Goal: Navigation & Orientation: Find specific page/section

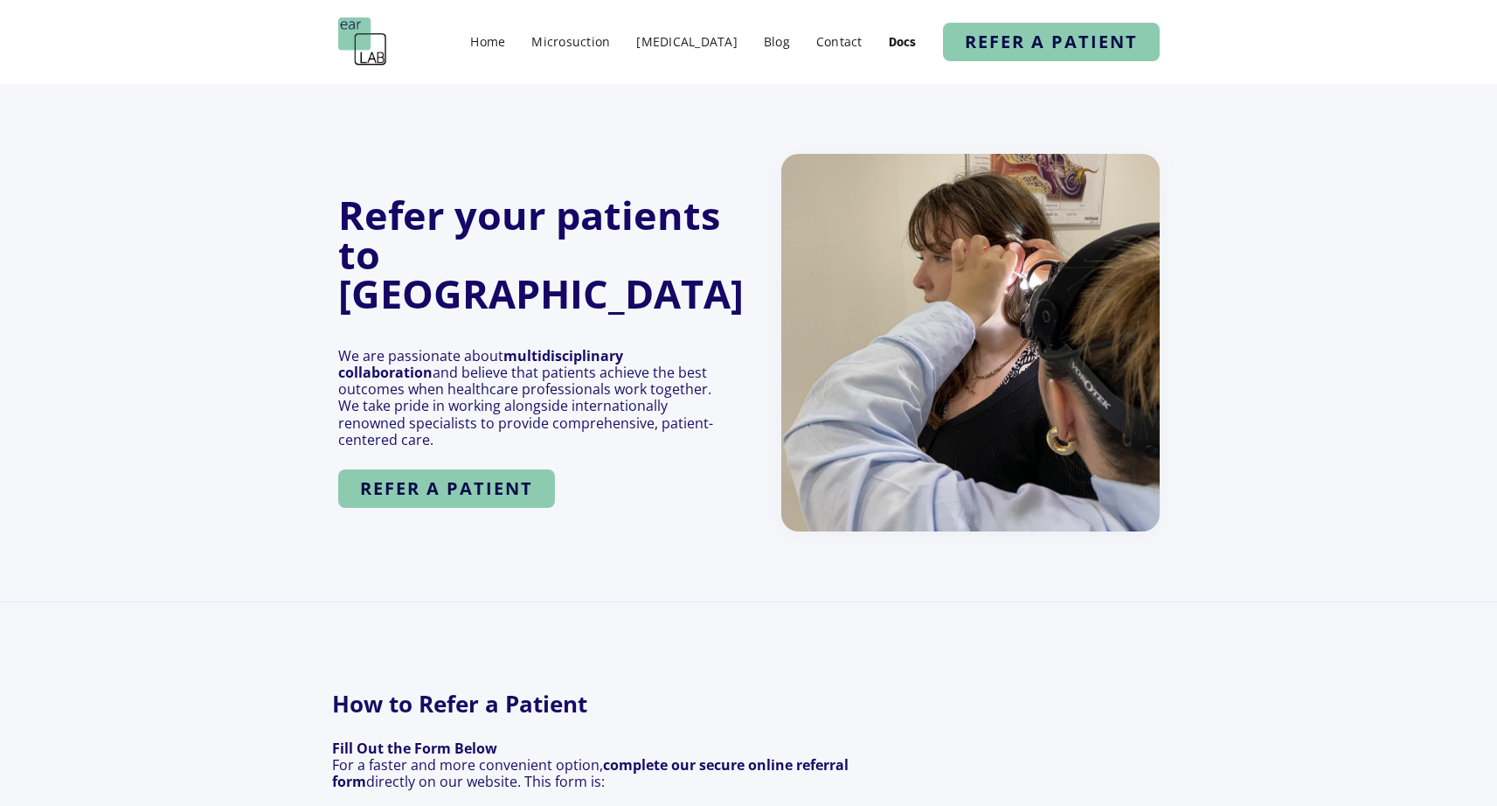
click at [351, 47] on img at bounding box center [362, 41] width 49 height 49
click at [502, 41] on link "Home" at bounding box center [488, 41] width 52 height 25
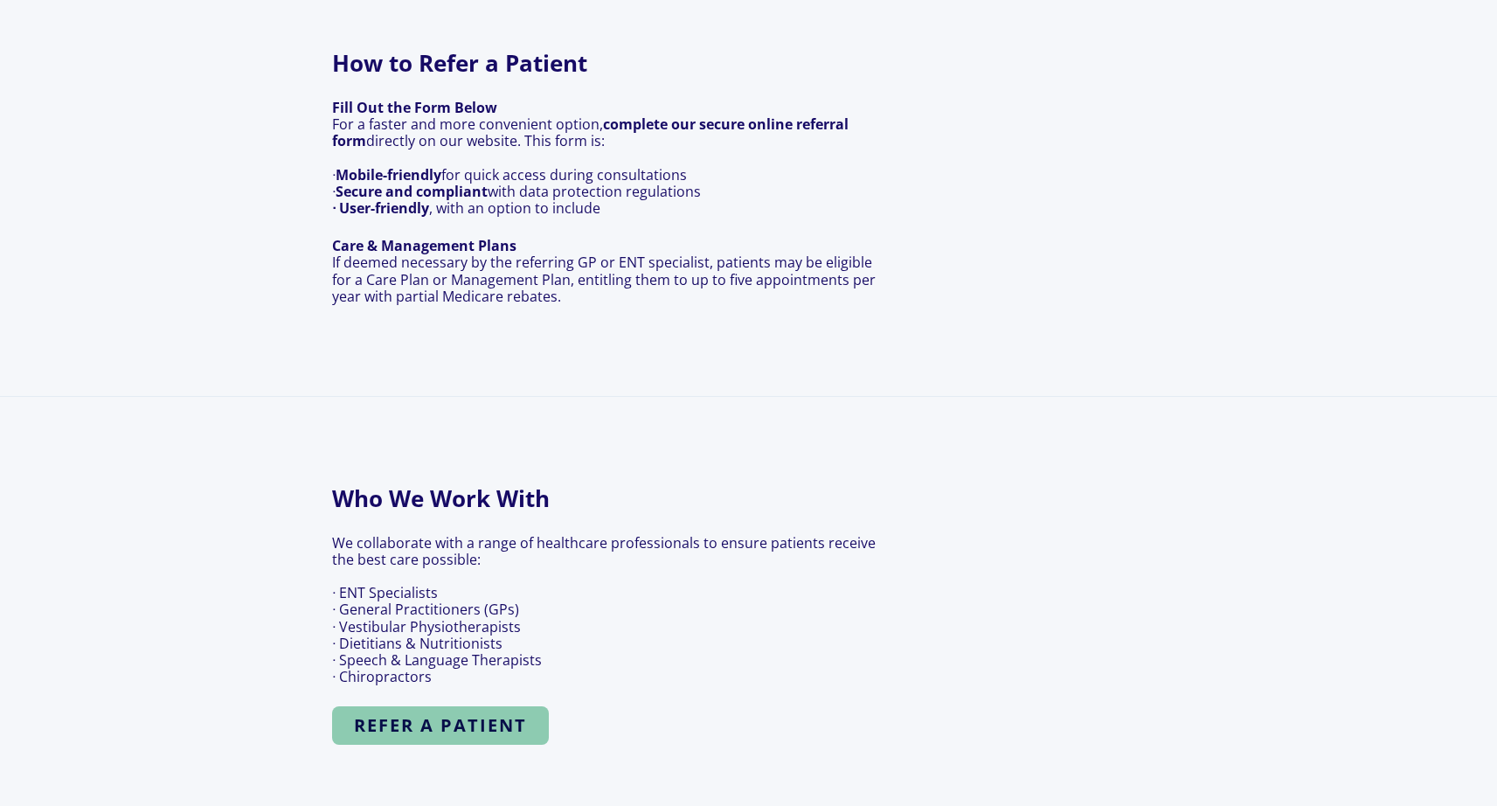
scroll to position [709, 0]
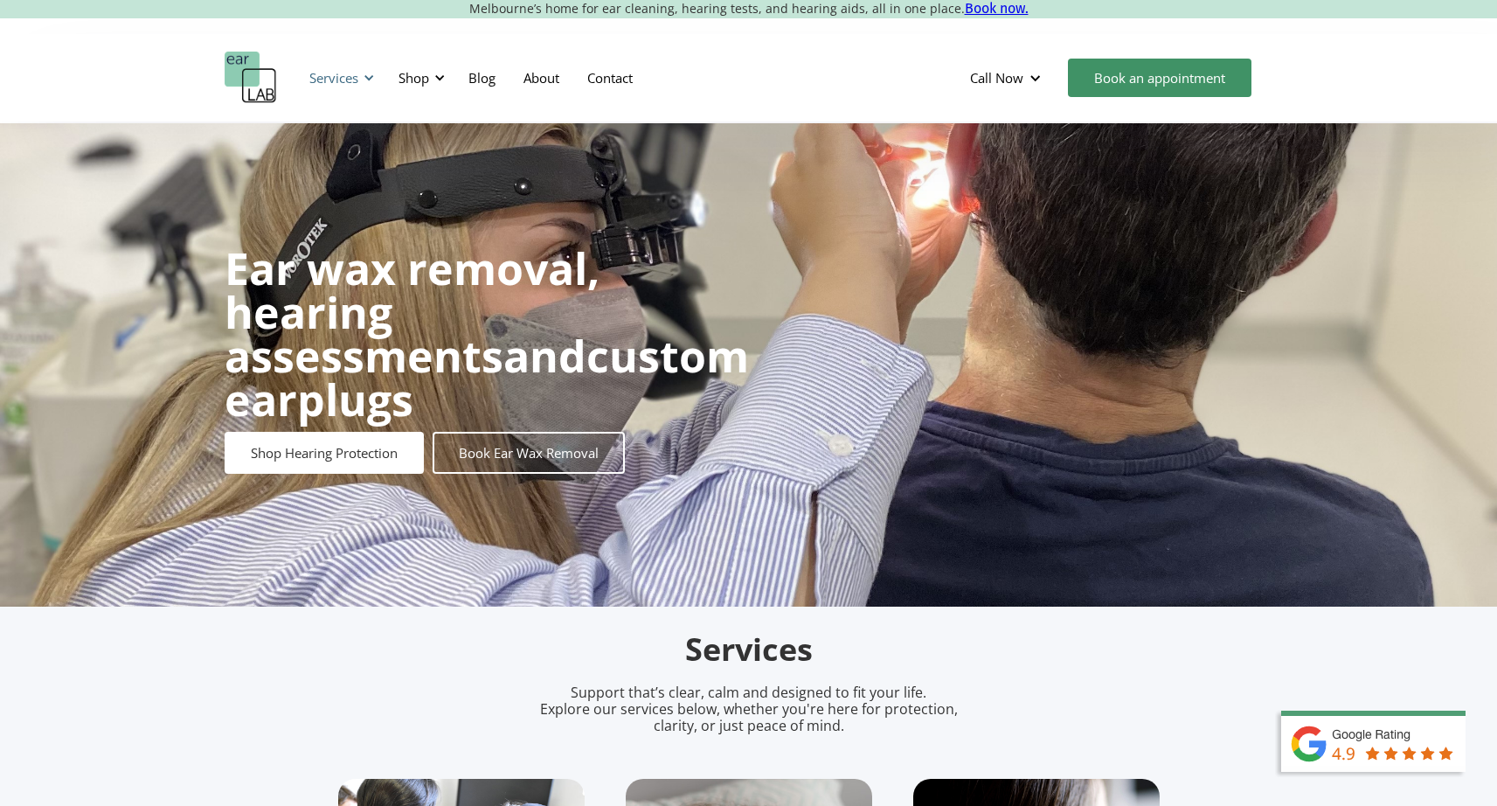
click at [356, 75] on div "Services" at bounding box center [333, 77] width 49 height 17
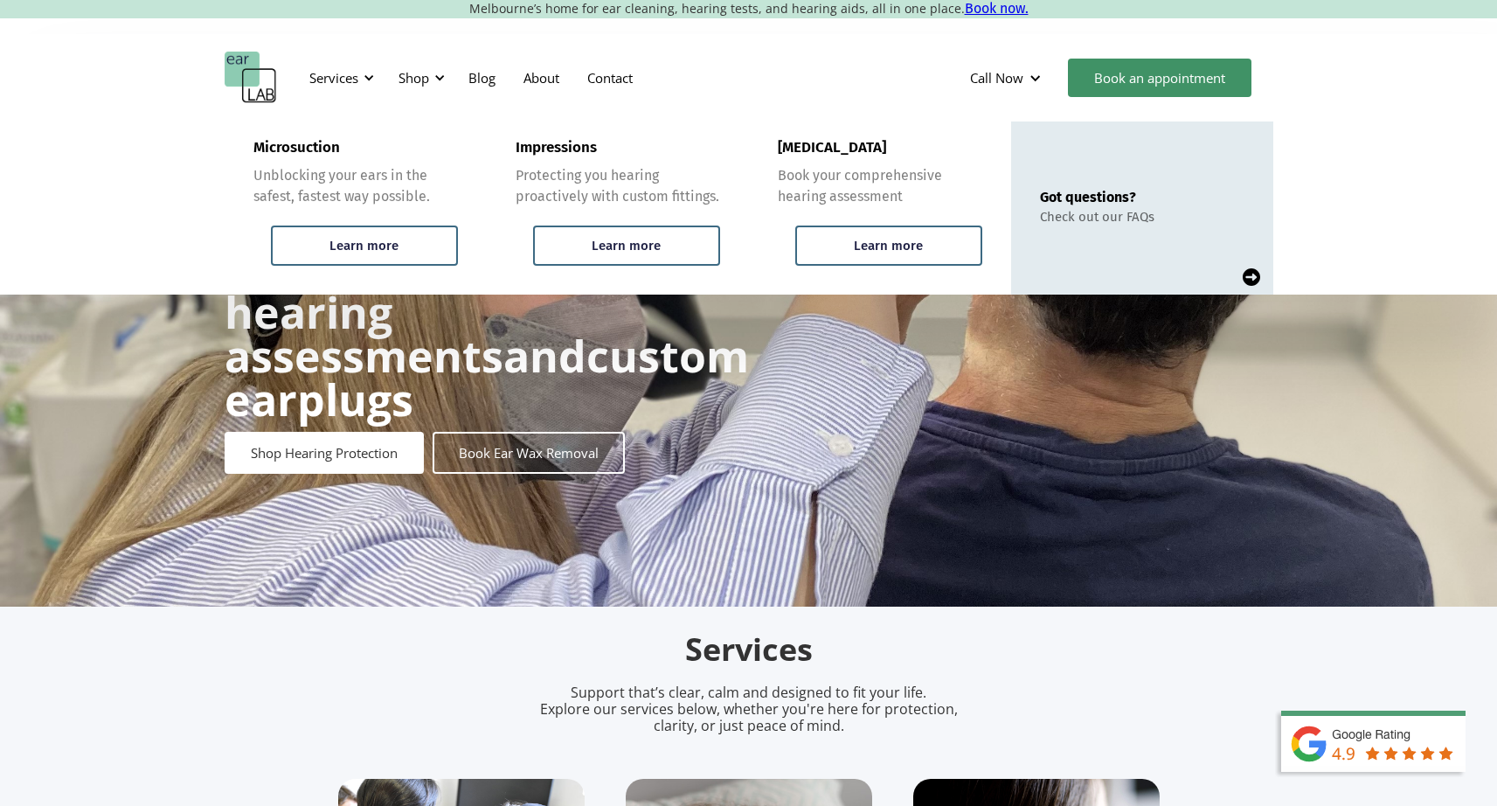
click at [904, 492] on div "Ear wax removal, hearing assessments and custom earplugs Shop Hearing Protectio…" at bounding box center [748, 364] width 1497 height 483
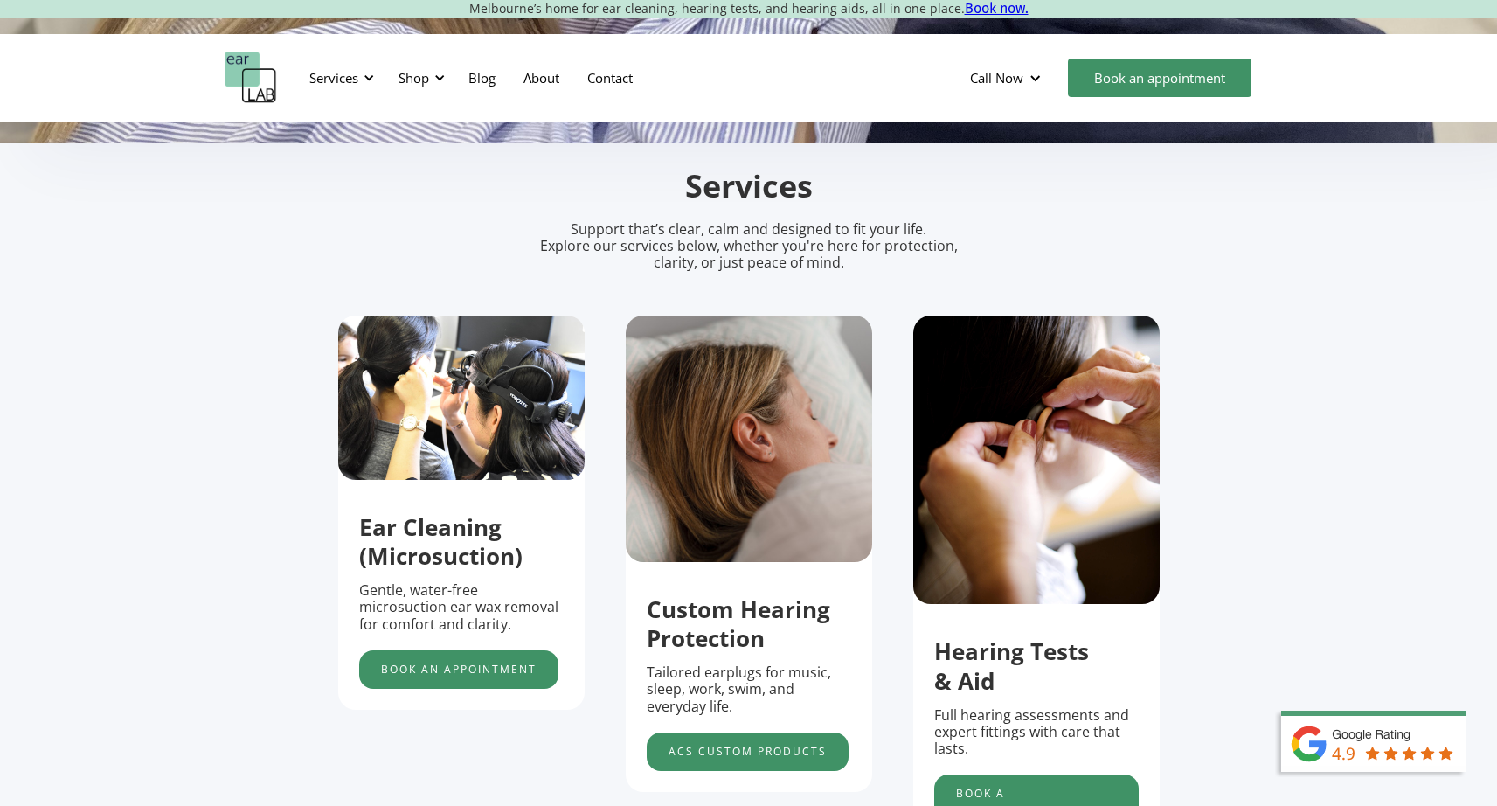
scroll to position [916, 0]
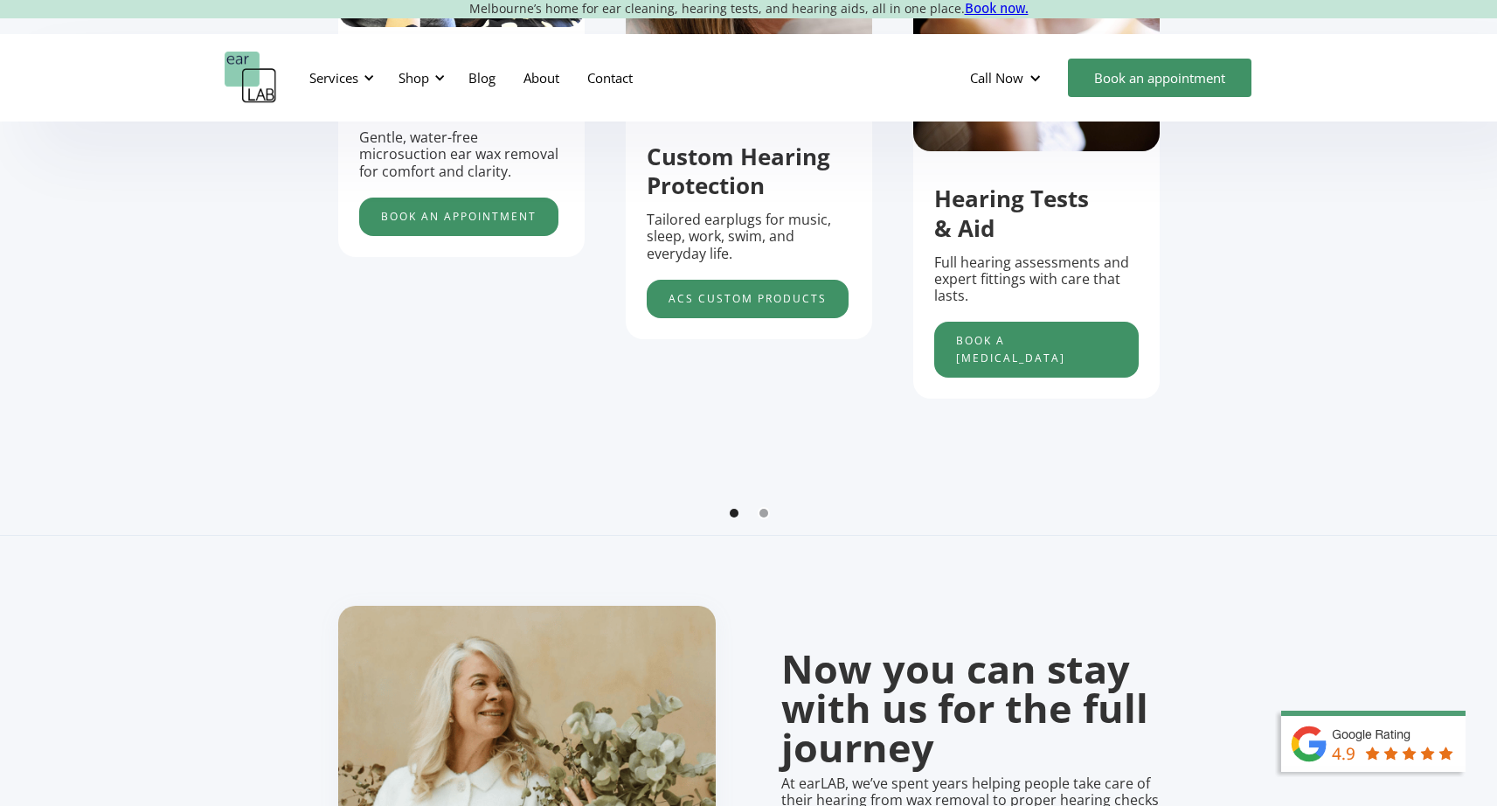
click at [763, 517] on div "Show slide 2 of 2" at bounding box center [764, 513] width 9 height 9
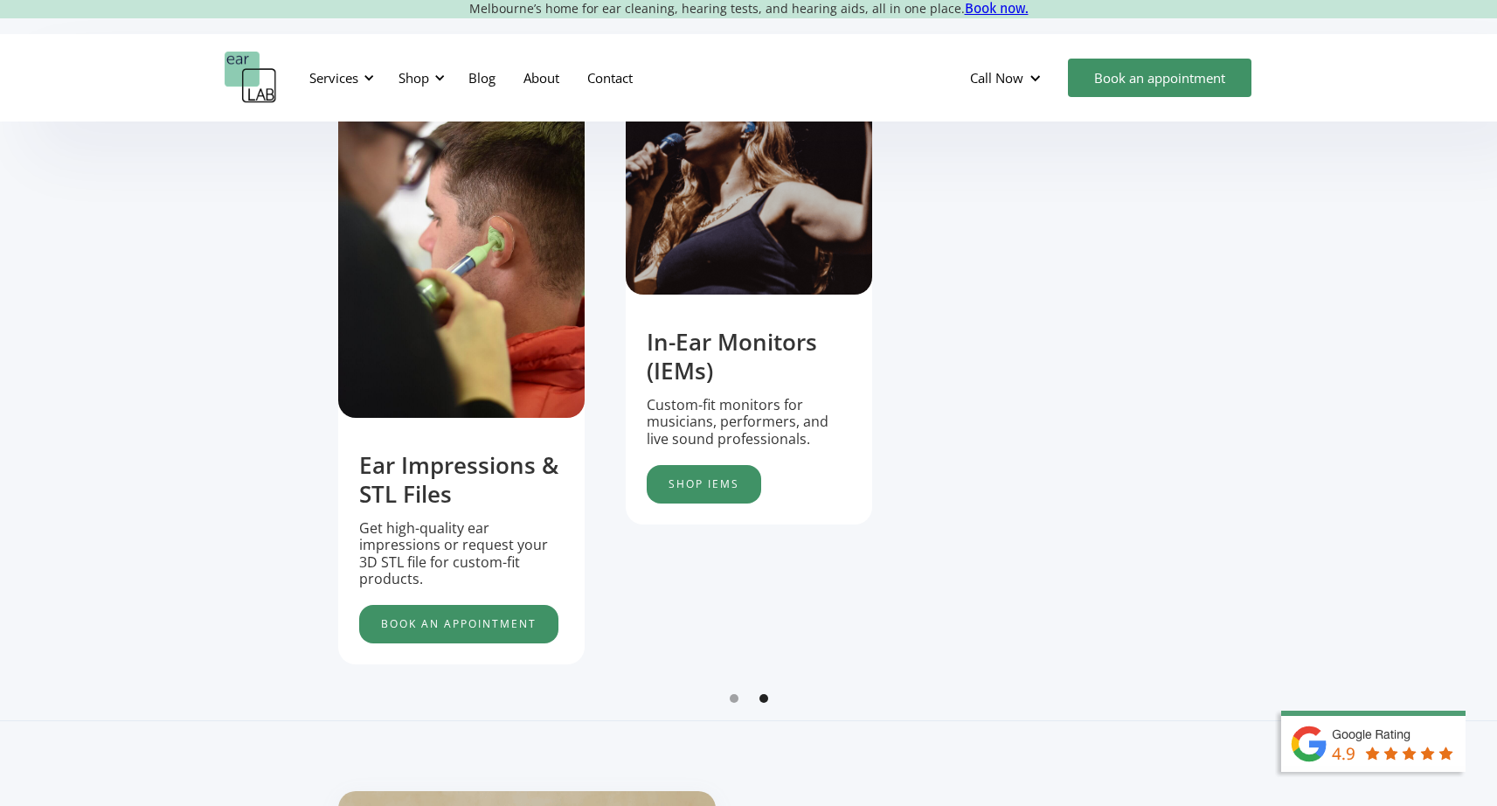
scroll to position [0, 0]
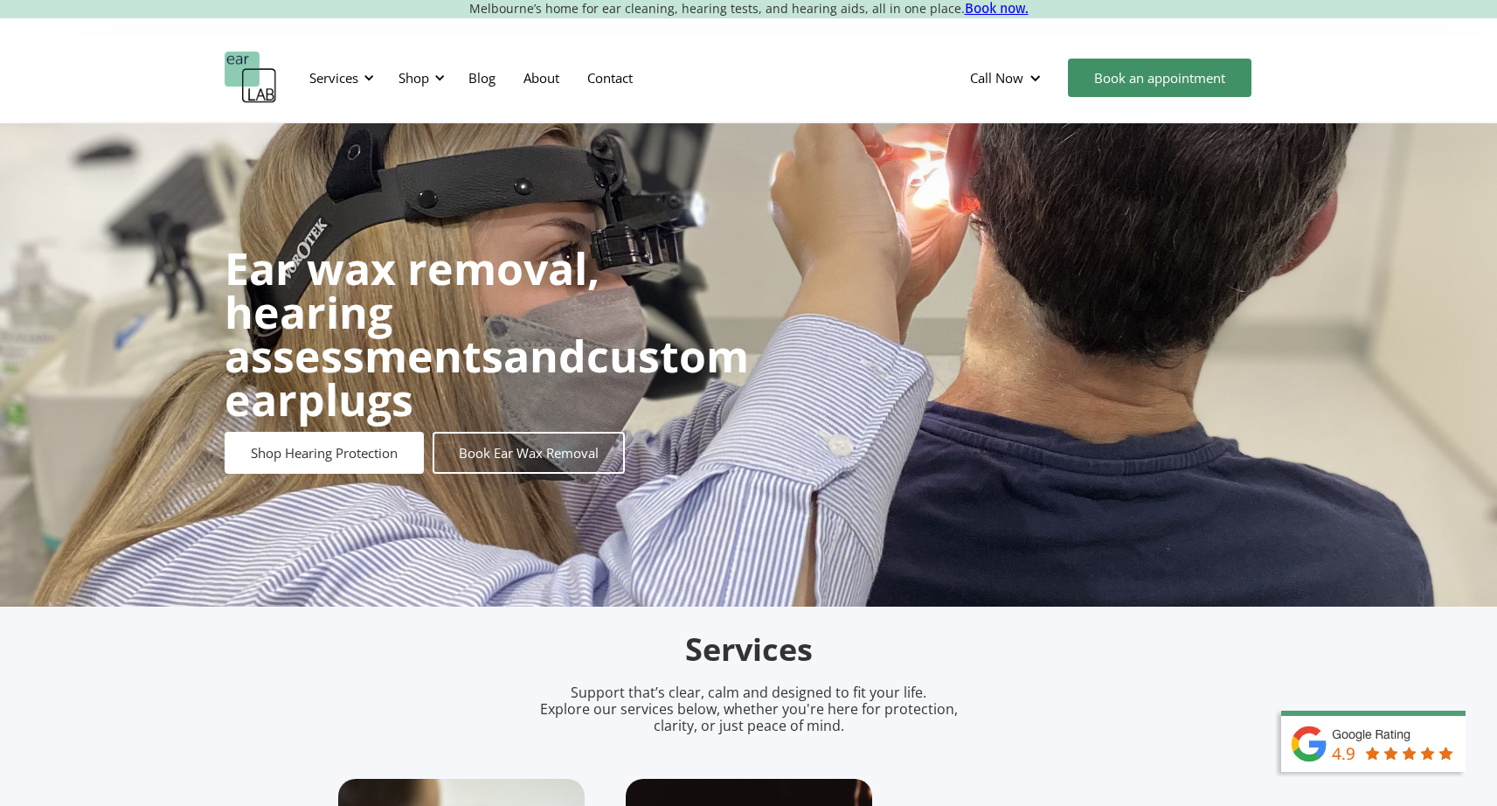
click at [261, 75] on img "home" at bounding box center [251, 78] width 52 height 52
